Goal: Task Accomplishment & Management: Use online tool/utility

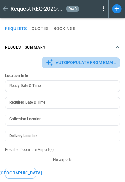
click at [75, 61] on button "Autopopulate from Email" at bounding box center [81, 63] width 79 height 12
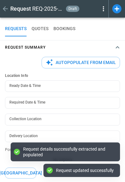
type input "**********"
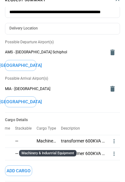
scroll to position [47, 0]
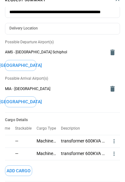
click at [112, 139] on icon "more" at bounding box center [114, 141] width 6 height 6
click at [66, 168] on div at bounding box center [62, 91] width 125 height 182
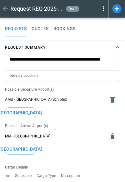
scroll to position [0, 0]
click at [118, 48] on icon "button" at bounding box center [118, 48] width 8 height 8
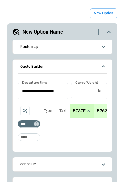
scroll to position [63, 0]
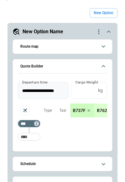
click at [43, 88] on input "**********" at bounding box center [41, 90] width 46 height 17
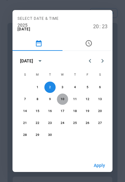
click at [60, 99] on button "10" at bounding box center [62, 98] width 11 height 11
type input "**********"
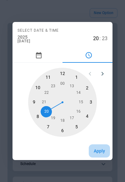
click at [96, 148] on button "Apply" at bounding box center [99, 150] width 21 height 13
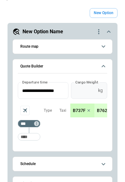
click at [81, 92] on input "*" at bounding box center [83, 90] width 25 height 17
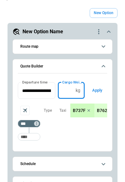
type input "****"
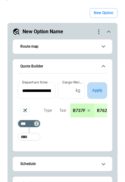
click at [101, 93] on button "Apply" at bounding box center [97, 90] width 20 height 17
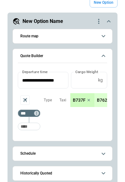
scroll to position [77, 0]
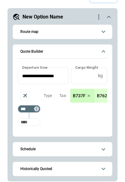
click at [31, 122] on input "Too short" at bounding box center [29, 121] width 20 height 11
type input "***"
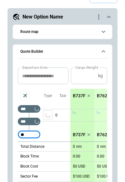
type input "***"
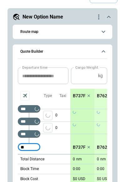
type input "***"
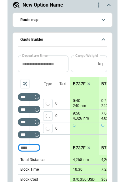
scroll to position [13, 0]
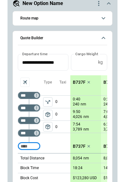
click at [50, 124] on span "package_2" at bounding box center [48, 126] width 6 height 6
click at [79, 62] on input "****" at bounding box center [83, 62] width 25 height 17
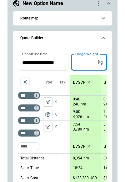
click at [52, 141] on div "Type package_2" at bounding box center [47, 114] width 15 height 78
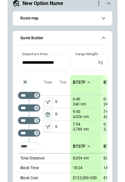
click at [24, 81] on icon "Aircraft selection" at bounding box center [25, 82] width 4 height 4
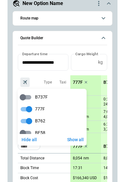
click at [62, 148] on div at bounding box center [62, 91] width 125 height 182
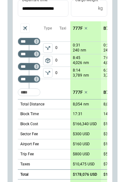
scroll to position [49, 0]
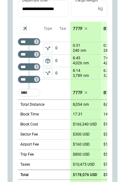
click at [78, 27] on p "777F" at bounding box center [78, 28] width 10 height 5
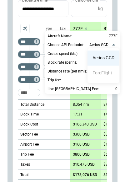
click at [102, 60] on li "Aerios GCD" at bounding box center [104, 57] width 32 height 15
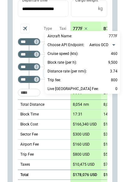
click at [24, 25] on div at bounding box center [62, 91] width 125 height 182
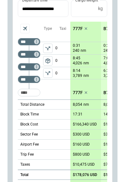
scroll to position [106, 0]
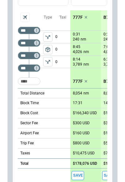
click at [26, 18] on icon "Aircraft selection" at bounding box center [25, 17] width 4 height 4
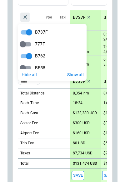
click at [77, 16] on div at bounding box center [62, 91] width 125 height 182
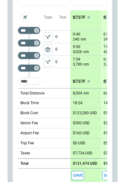
click at [77, 16] on p "B737F" at bounding box center [79, 17] width 13 height 5
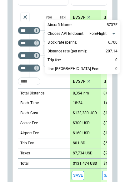
click at [61, 80] on div at bounding box center [62, 91] width 125 height 182
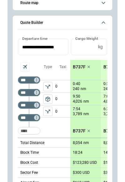
scroll to position [0, 0]
click at [75, 6] on button "Route map" at bounding box center [63, 3] width 90 height 14
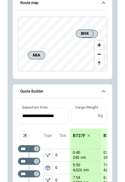
click at [101, 7] on icon "scrollable content" at bounding box center [104, 3] width 8 height 8
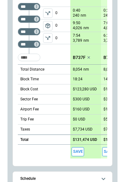
scroll to position [73, 0]
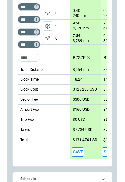
click at [81, 100] on p "$300 USD" at bounding box center [81, 99] width 17 height 5
type input "***"
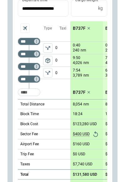
scroll to position [38, 0]
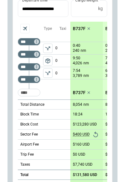
click at [78, 44] on p "0:40" at bounding box center [77, 45] width 8 height 5
click at [77, 28] on p "B737F" at bounding box center [79, 28] width 13 height 5
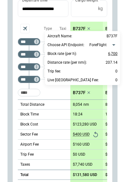
click at [113, 55] on p "6,700" at bounding box center [112, 54] width 9 height 8
type input "****"
click at [50, 86] on div at bounding box center [62, 91] width 125 height 182
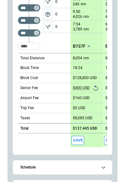
scroll to position [73, 0]
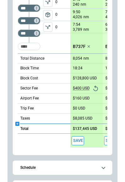
click at [19, 123] on icon "scrollable content" at bounding box center [17, 123] width 5 height 5
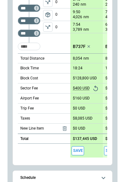
click at [79, 128] on p "$0 USD" at bounding box center [79, 128] width 13 height 5
type input "*****"
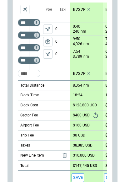
scroll to position [46, 0]
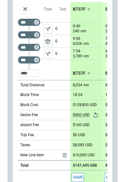
click at [57, 29] on p "0" at bounding box center [62, 29] width 15 height 12
type input "**"
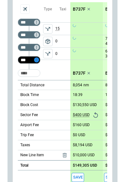
click at [37, 60] on icon "Too short" at bounding box center [36, 60] width 4 height 4
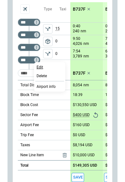
click at [41, 68] on p "Edit" at bounding box center [40, 67] width 7 height 5
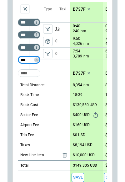
click at [49, 70] on div "Type package_2" at bounding box center [47, 41] width 15 height 78
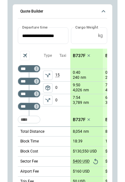
scroll to position [0, 0]
click at [34, 66] on icon "Not found" at bounding box center [36, 68] width 4 height 4
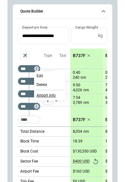
click at [50, 94] on p "Airport info" at bounding box center [46, 95] width 19 height 5
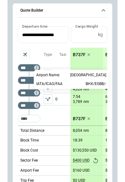
scroll to position [118, 0]
click at [53, 120] on div at bounding box center [62, 91] width 125 height 182
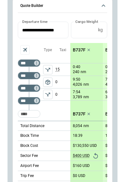
scroll to position [17, 0]
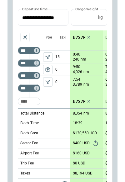
click at [57, 104] on div "Taxi 15 0 0" at bounding box center [62, 69] width 15 height 78
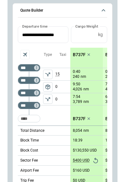
scroll to position [0, 0]
click at [37, 80] on icon "Not found" at bounding box center [36, 80] width 4 height 4
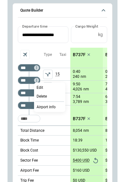
click at [63, 126] on div at bounding box center [62, 91] width 125 height 182
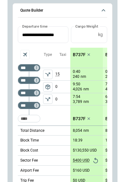
click at [25, 51] on icon "Aircraft selection" at bounding box center [25, 54] width 6 height 6
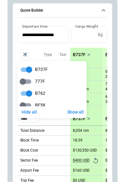
click at [25, 51] on div at bounding box center [62, 91] width 125 height 182
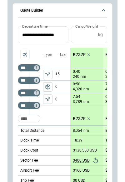
click at [80, 54] on p "B737F" at bounding box center [79, 54] width 13 height 5
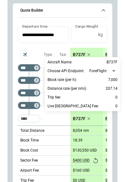
click at [58, 122] on div at bounding box center [62, 91] width 125 height 182
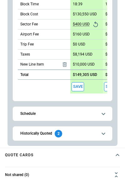
scroll to position [180, 0]
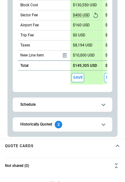
click at [63, 100] on button "Schedule" at bounding box center [63, 104] width 90 height 14
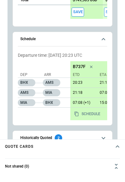
scroll to position [0, 0]
click at [65, 111] on div "Dep Arr BHX AMS AMS MIA MIA BHX" at bounding box center [44, 90] width 53 height 59
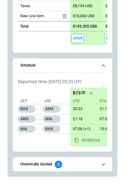
click at [101, 112] on div "20:23 21:18" at bounding box center [95, 109] width 51 height 10
click at [77, 120] on p "21:18" at bounding box center [82, 119] width 24 height 5
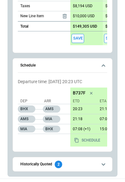
scroll to position [153, 0]
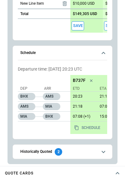
click at [54, 133] on div "Dep Arr BHX AMS AMS MIA MIA BHX" at bounding box center [44, 104] width 53 height 59
click at [53, 127] on div "Dep Arr BHX AMS AMS MIA MIA BHX" at bounding box center [44, 104] width 53 height 59
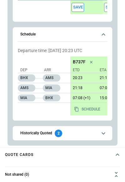
scroll to position [172, 0]
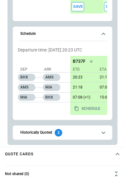
click at [45, 132] on h6 "Historically Quoted" at bounding box center [36, 132] width 32 height 4
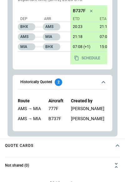
scroll to position [204, 0]
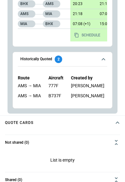
click at [99, 55] on button "Historically Quoted 2" at bounding box center [63, 59] width 90 height 14
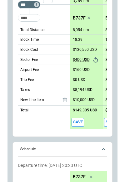
scroll to position [131, 0]
click at [80, 120] on button "Save" at bounding box center [78, 121] width 13 height 9
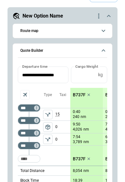
scroll to position [0, 0]
click at [100, 17] on icon "quote-option-actions" at bounding box center [99, 16] width 8 height 8
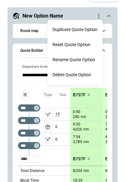
click at [70, 30] on button "Duplicate Quote Option" at bounding box center [75, 29] width 55 height 15
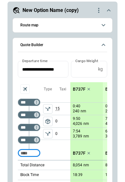
scroll to position [8, 0]
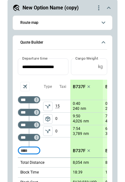
click at [114, 7] on div "**********" at bounding box center [63, 156] width 110 height 314
click at [109, 7] on icon "scrollable content" at bounding box center [109, 8] width 4 height 2
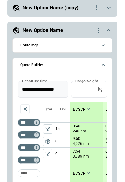
scroll to position [36, 0]
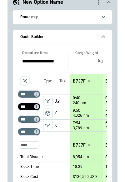
click at [29, 108] on input "***" at bounding box center [28, 106] width 18 height 6
type input "*"
type input "***"
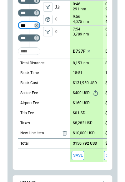
scroll to position [131, 0]
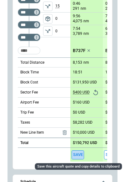
click at [80, 156] on button "Save" at bounding box center [78, 154] width 13 height 9
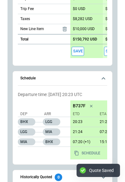
scroll to position [184, 0]
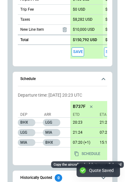
drag, startPoint x: 80, startPoint y: 153, endPoint x: -30, endPoint y: -17, distance: 202.1
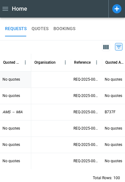
click at [60, 80] on div at bounding box center [51, 79] width 40 height 16
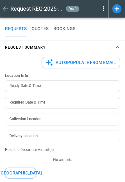
type textarea "*"
type input "**********"
click at [121, 48] on icon "button" at bounding box center [118, 48] width 8 height 8
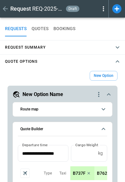
click at [117, 62] on icon "button" at bounding box center [118, 62] width 8 height 8
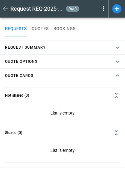
click at [38, 27] on button "QUOTES" at bounding box center [40, 28] width 17 height 15
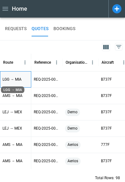
click at [19, 81] on p "LGG → MIA" at bounding box center [12, 79] width 19 height 5
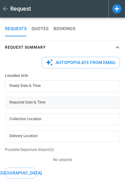
type input "**********"
type textarea "*"
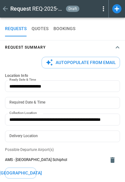
click at [111, 45] on button "Request Summary" at bounding box center [62, 47] width 125 height 14
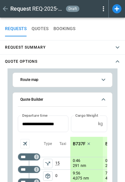
scroll to position [11, 0]
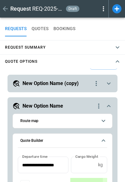
click at [111, 85] on icon "scrollable content" at bounding box center [109, 84] width 8 height 8
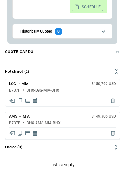
scroll to position [274, 0]
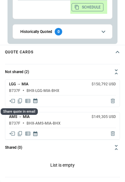
click at [13, 100] on icon "Share quote in email" at bounding box center [12, 101] width 6 height 6
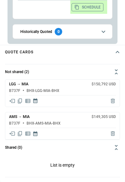
click at [13, 133] on icon "Share quote in email" at bounding box center [12, 133] width 6 height 6
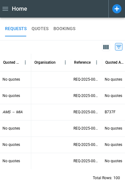
click at [44, 27] on button "QUOTES" at bounding box center [40, 28] width 17 height 15
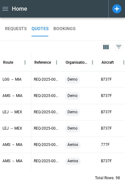
click at [99, 27] on div "REQUESTS QUOTES BOOKINGS" at bounding box center [62, 28] width 115 height 15
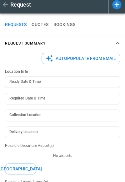
type textarea "*"
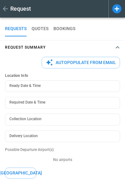
type input "**********"
type textarea "*"
type input "**********"
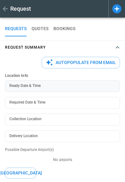
type textarea "*"
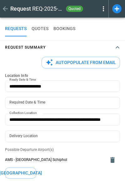
type input "**********"
click at [118, 47] on icon "button" at bounding box center [118, 47] width 4 height 2
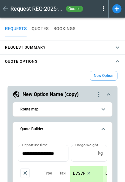
click at [118, 47] on icon "button" at bounding box center [118, 48] width 8 height 8
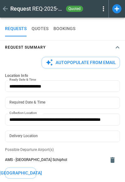
click at [117, 47] on icon "button" at bounding box center [118, 47] width 4 height 2
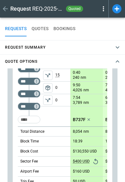
scroll to position [118, 0]
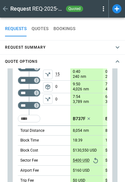
click at [119, 60] on icon "button" at bounding box center [118, 62] width 8 height 8
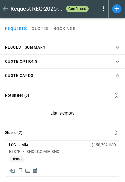
type textarea "*"
